Goal: Find specific page/section: Find specific page/section

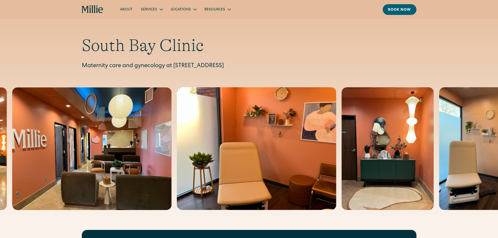
click at [89, 13] on icon "home" at bounding box center [93, 9] width 22 height 8
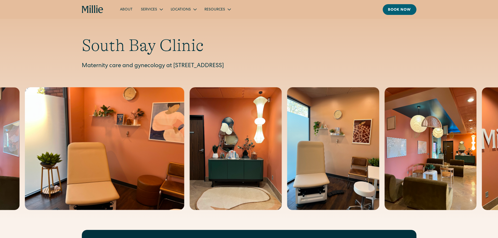
click at [146, 48] on h1 "South Bay Clinic" at bounding box center [249, 46] width 335 height 20
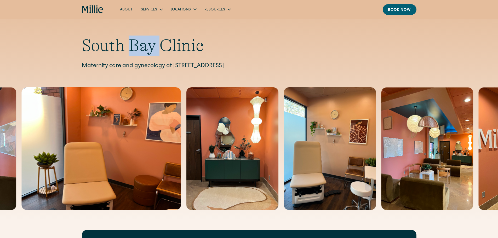
click at [146, 48] on h1 "South Bay Clinic" at bounding box center [249, 46] width 335 height 20
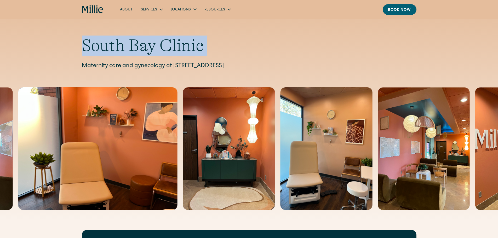
click at [146, 48] on h1 "South Bay Clinic" at bounding box center [249, 46] width 335 height 20
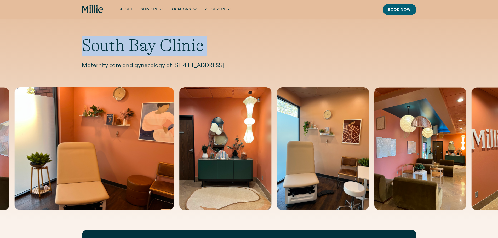
copy h1 "South Bay Clinic"
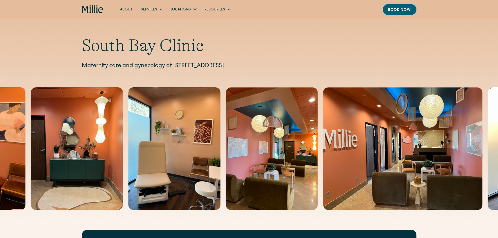
click at [231, 67] on p "Maternity care and gynecology at [STREET_ADDRESS]" at bounding box center [249, 66] width 335 height 9
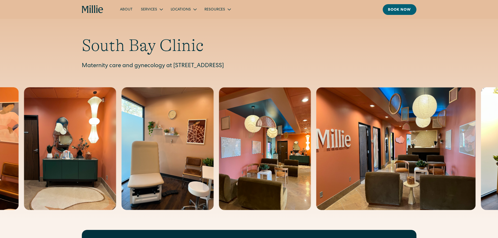
click at [239, 67] on p "Maternity care and gynecology at [STREET_ADDRESS]" at bounding box center [249, 66] width 335 height 9
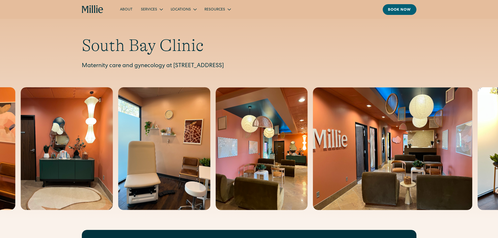
click at [239, 67] on p "Maternity care and gynecology at [STREET_ADDRESS]" at bounding box center [249, 66] width 335 height 9
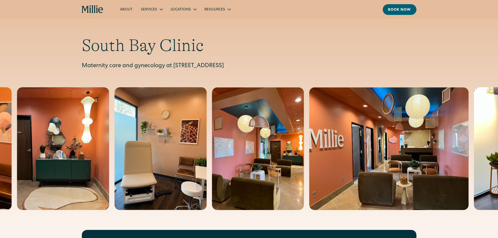
copy p "101"
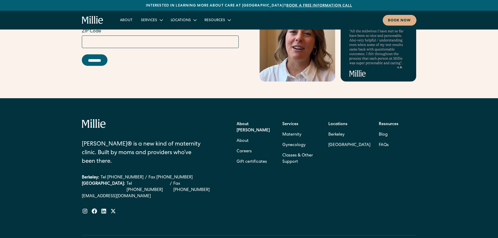
scroll to position [2100, 0]
